Goal: Register for event/course

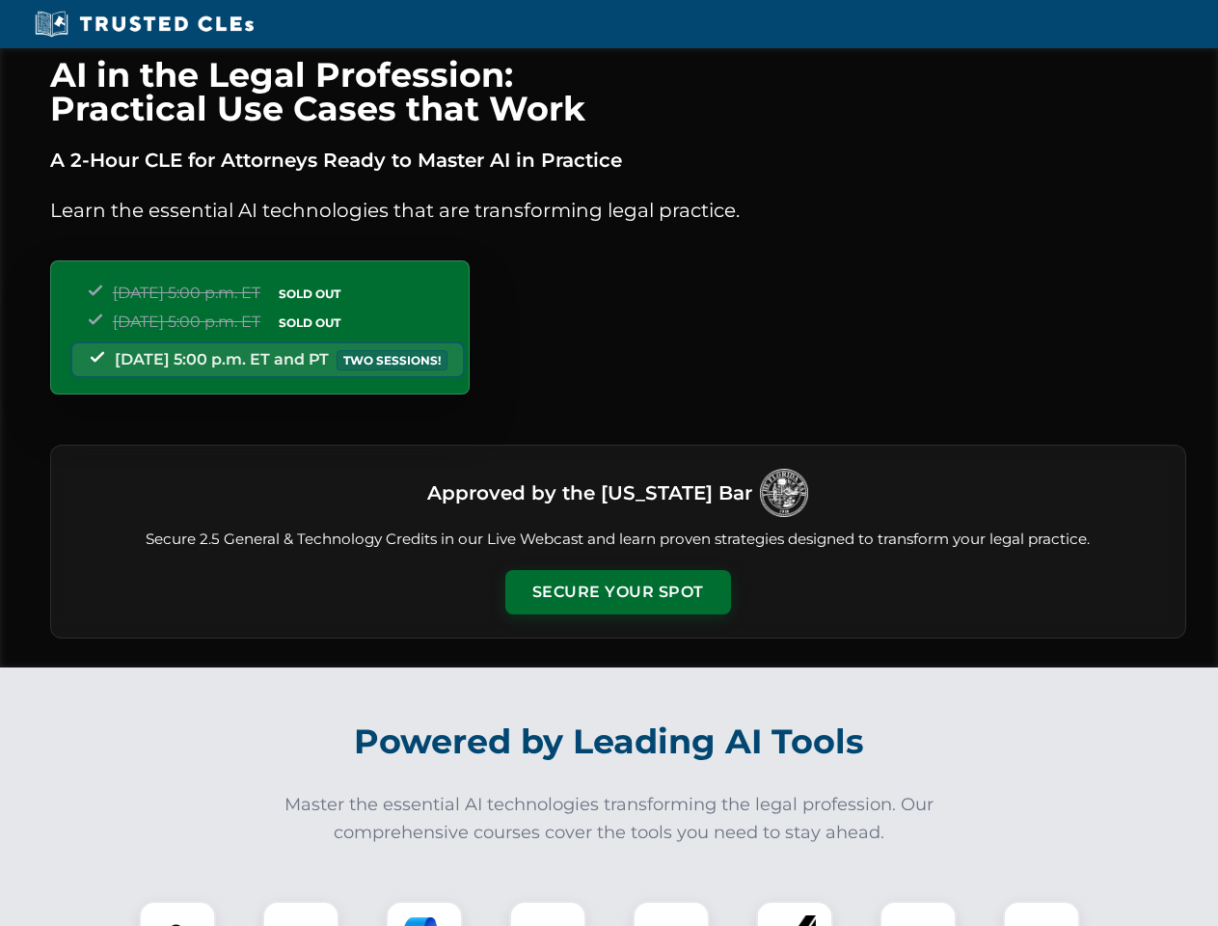
click at [617, 592] on button "Secure Your Spot" at bounding box center [618, 592] width 226 height 44
click at [177, 913] on img at bounding box center [178, 939] width 56 height 56
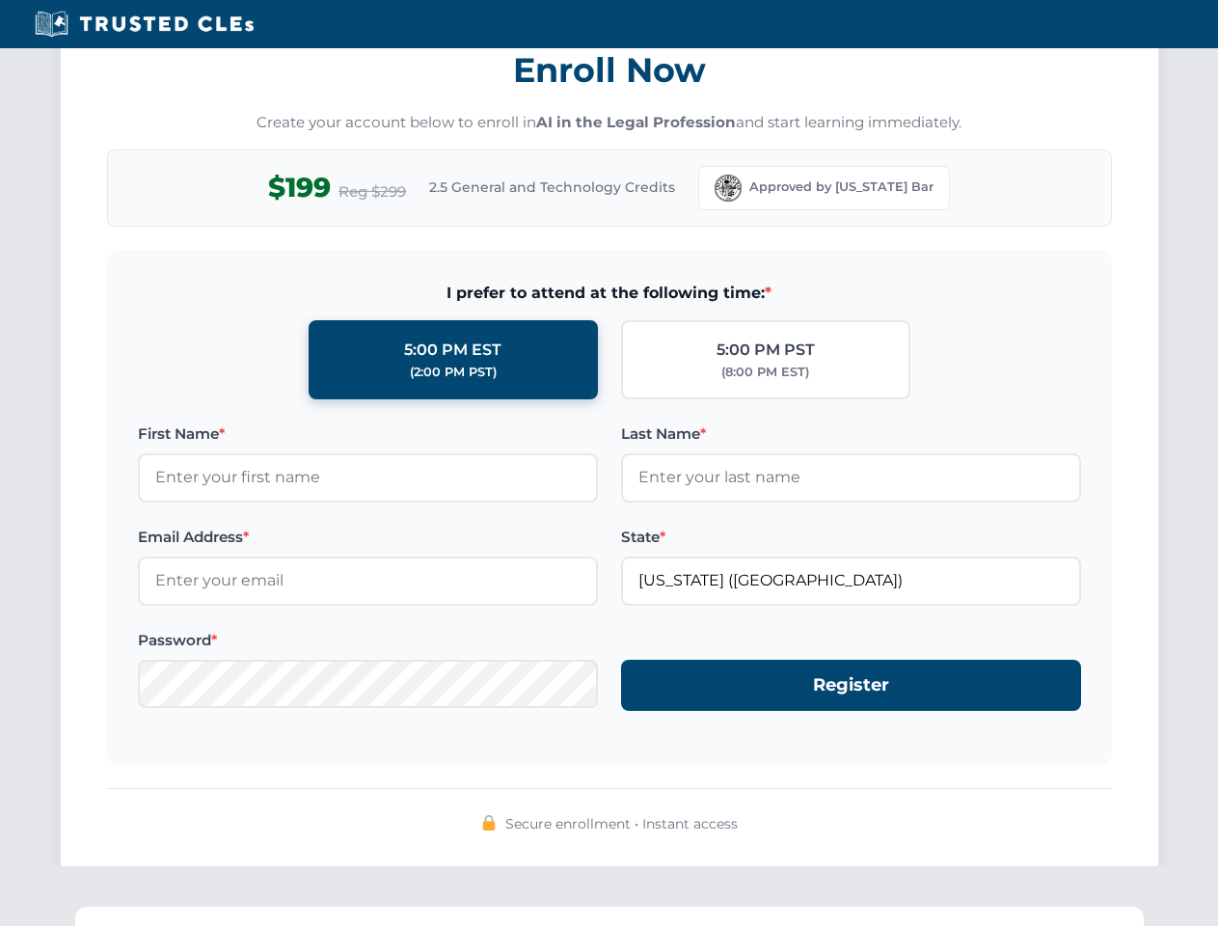
scroll to position [1893, 0]
